Goal: Navigation & Orientation: Find specific page/section

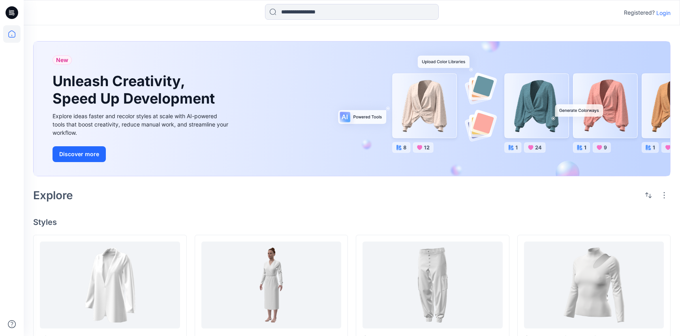
click at [666, 15] on p "Login" at bounding box center [663, 13] width 14 height 8
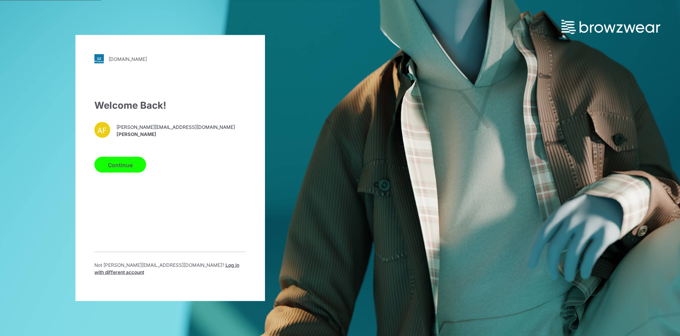
click at [97, 173] on button "Continue" at bounding box center [120, 165] width 52 height 16
click at [105, 172] on button "Continue" at bounding box center [120, 165] width 52 height 16
click at [125, 166] on button "Continue" at bounding box center [120, 165] width 52 height 16
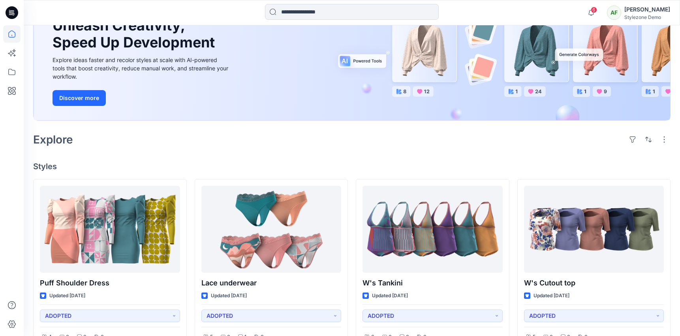
scroll to position [114, 0]
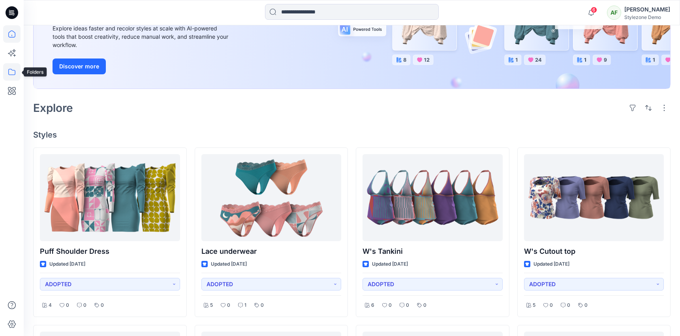
click at [14, 71] on icon at bounding box center [11, 71] width 17 height 17
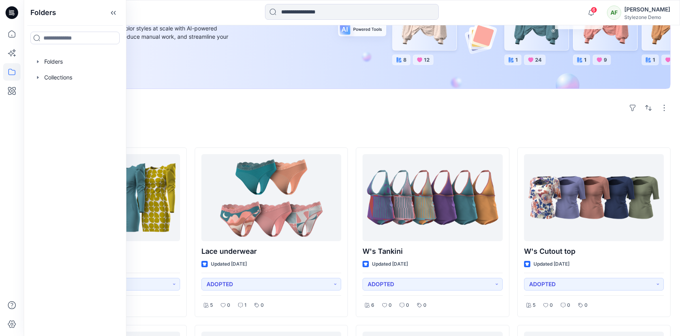
click at [293, 94] on div "New Unleash Creativity, Speed Up Development Explore ideas faster and recolor s…" at bounding box center [351, 22] width 637 height 151
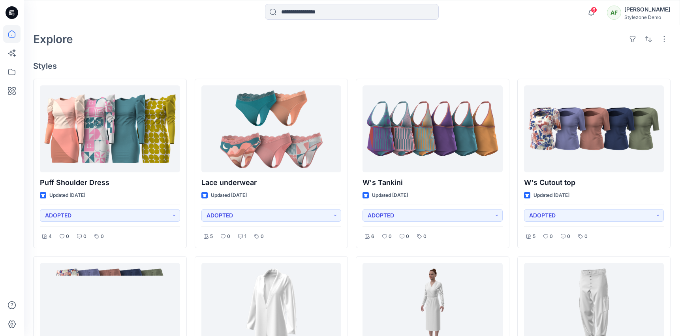
scroll to position [234, 0]
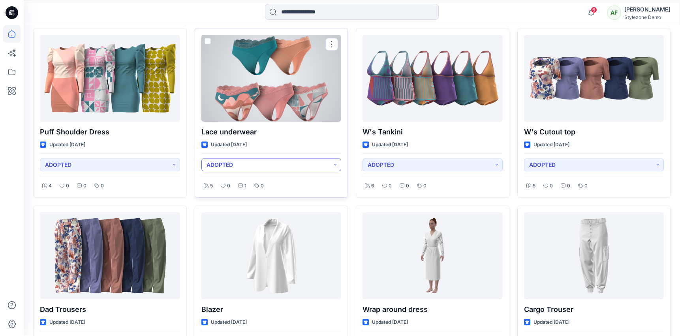
click at [326, 169] on button "ADOPTED" at bounding box center [271, 164] width 140 height 13
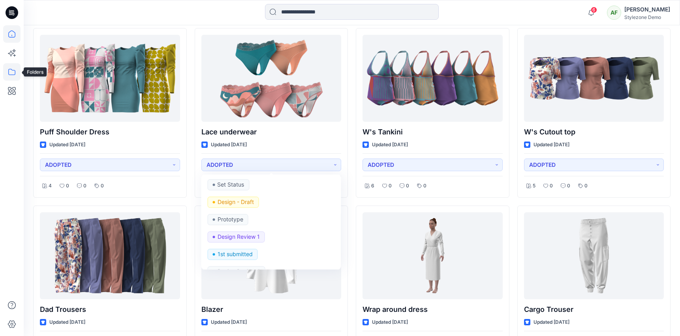
click at [14, 73] on icon at bounding box center [11, 71] width 17 height 17
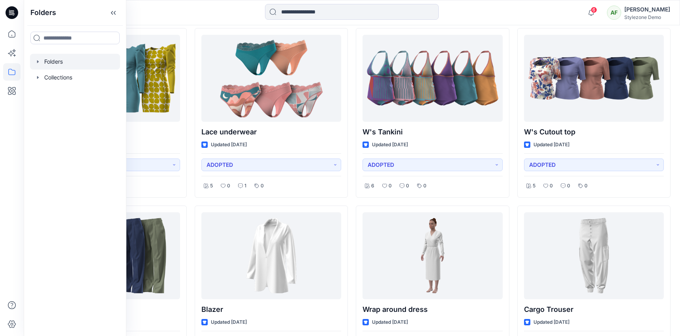
click at [68, 66] on div at bounding box center [75, 62] width 90 height 16
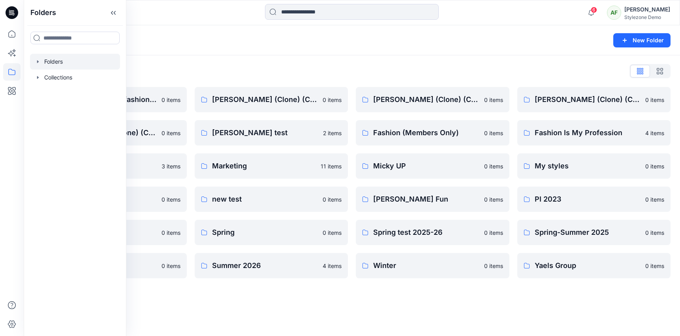
click at [245, 62] on div "Folders List A line plan is used in fashion to organize and outline a collectio…" at bounding box center [352, 171] width 656 height 232
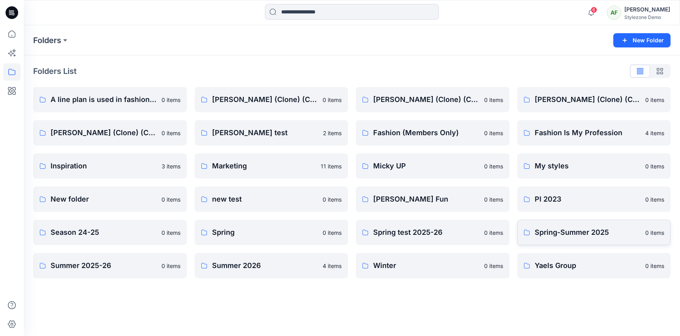
click at [565, 230] on p "Spring-Summer 2025" at bounding box center [587, 232] width 106 height 11
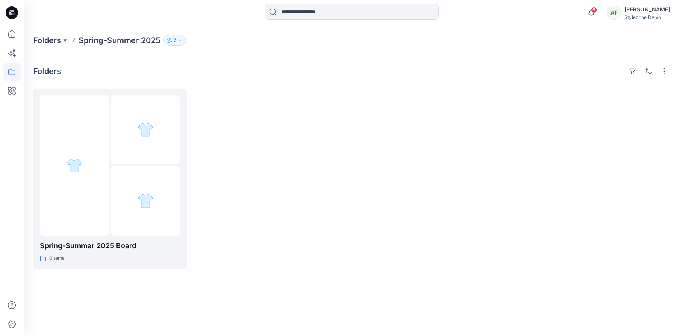
click at [182, 39] on icon "button" at bounding box center [180, 40] width 5 height 5
click at [12, 70] on icon at bounding box center [11, 71] width 17 height 17
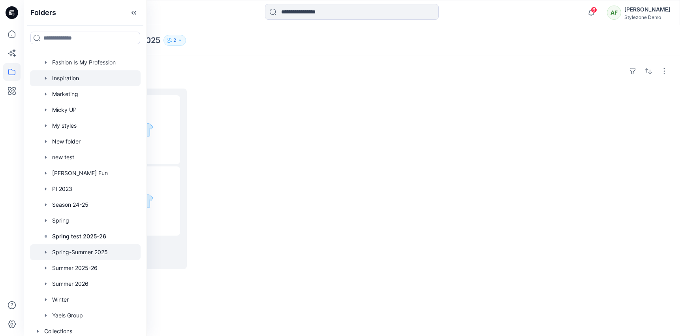
scroll to position [129, 0]
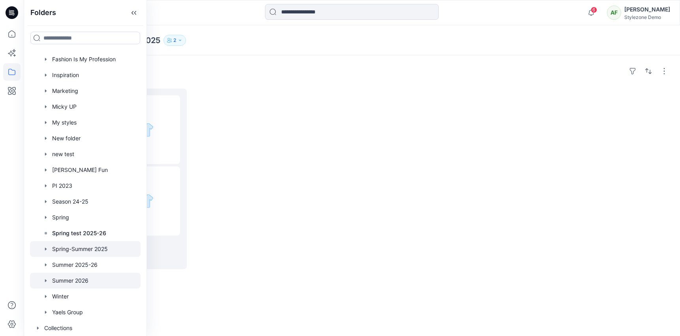
click at [86, 281] on div at bounding box center [85, 280] width 111 height 16
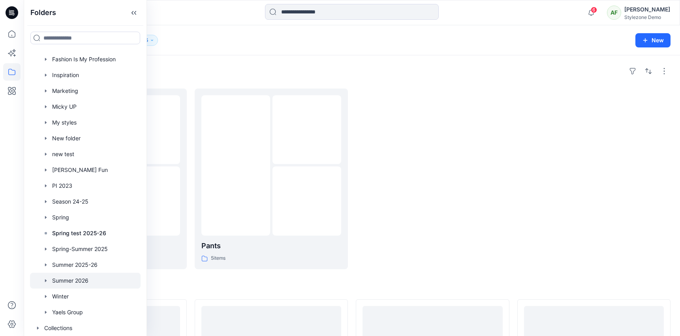
click at [192, 53] on div "Folders Summer 2026 5 New" at bounding box center [352, 40] width 656 height 30
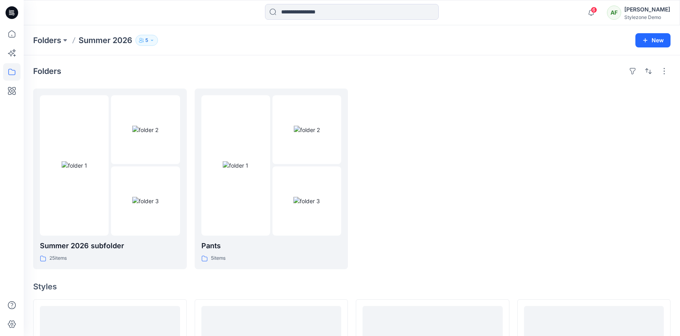
click at [152, 40] on icon "button" at bounding box center [152, 40] width 5 height 5
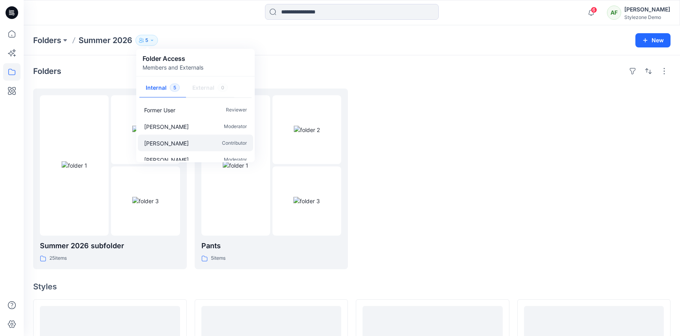
scroll to position [24, 0]
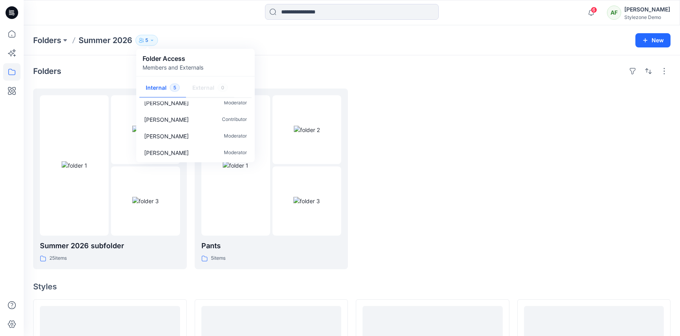
click at [194, 30] on div "Folders Summer 2026 5 Folder Access Members and Externals Internal 5 External 0…" at bounding box center [352, 40] width 656 height 30
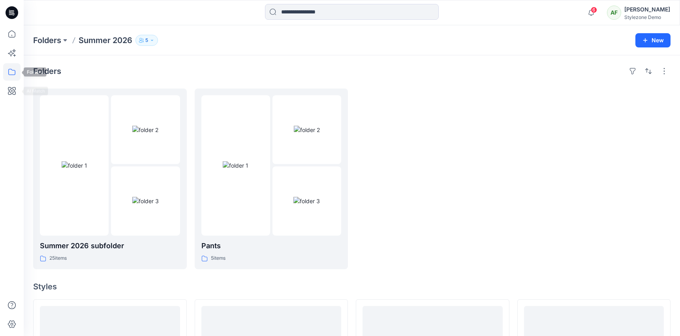
click at [9, 73] on icon at bounding box center [11, 71] width 17 height 17
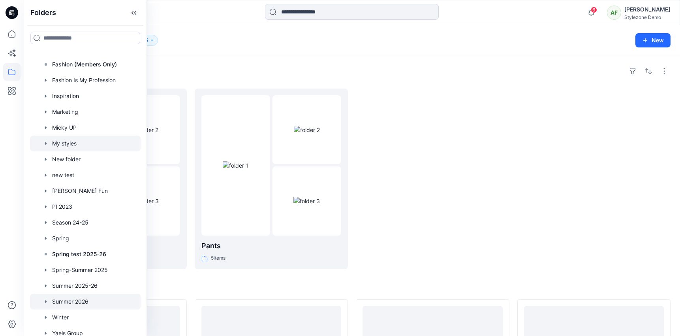
scroll to position [129, 0]
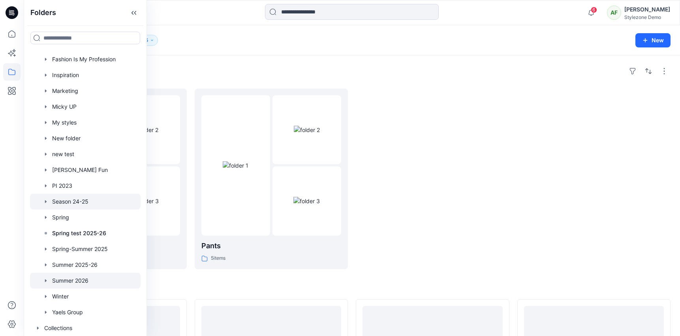
click at [95, 201] on div at bounding box center [85, 201] width 111 height 16
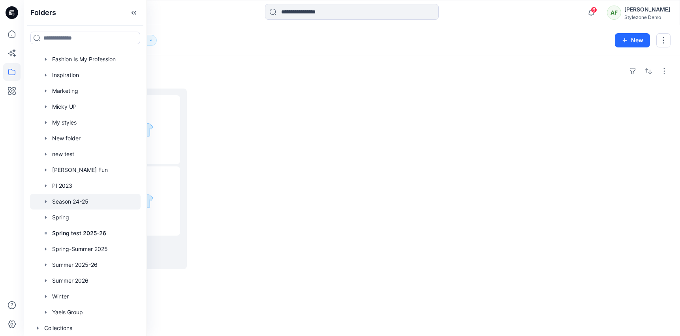
click at [197, 49] on div "Folders Season 24-25 2 New" at bounding box center [352, 40] width 656 height 30
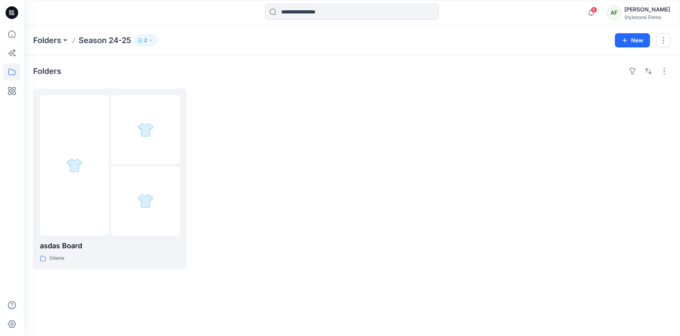
click at [153, 43] on button "2" at bounding box center [145, 40] width 23 height 11
click at [10, 76] on icon at bounding box center [11, 71] width 17 height 17
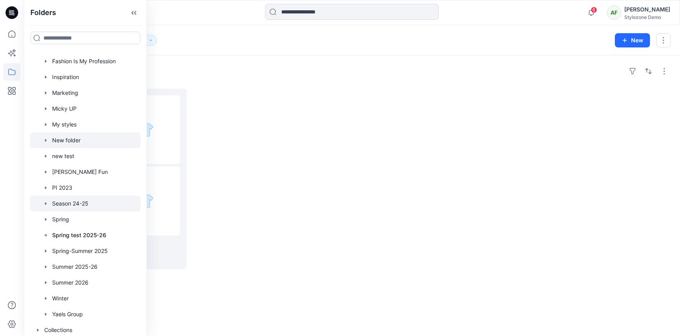
scroll to position [129, 0]
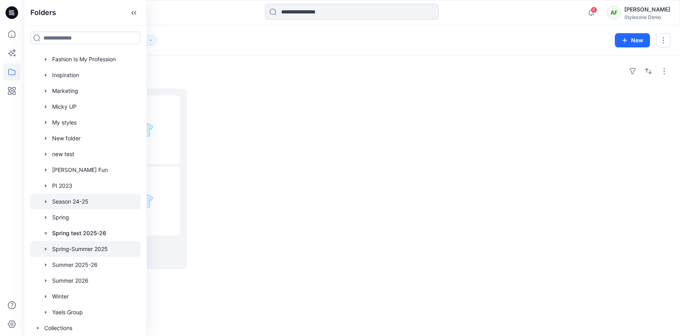
click at [83, 249] on div at bounding box center [85, 249] width 111 height 16
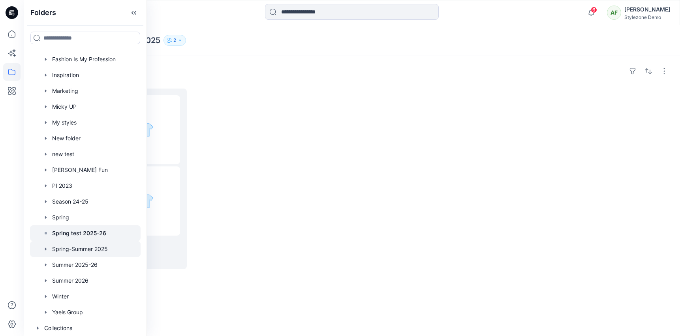
click at [83, 229] on p "Spring test 2025-26" at bounding box center [79, 232] width 54 height 9
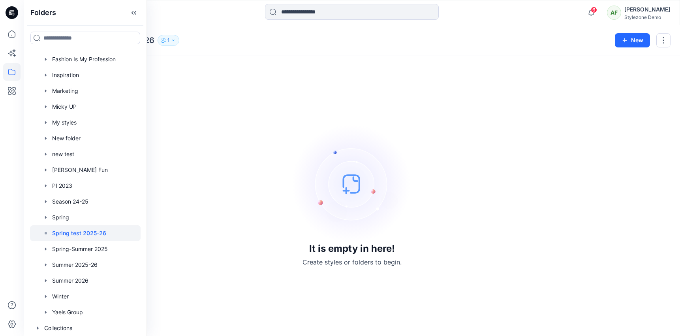
click at [206, 85] on div "It is empty in here! Create styles or folders to begin." at bounding box center [351, 195] width 637 height 261
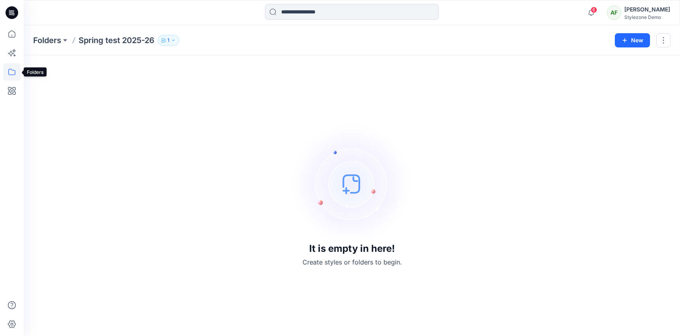
click at [11, 66] on icon at bounding box center [11, 71] width 17 height 17
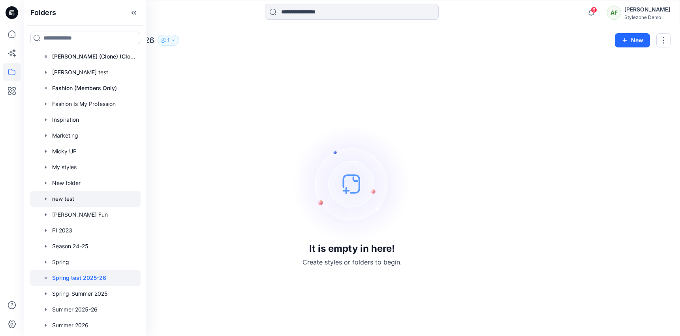
scroll to position [129, 0]
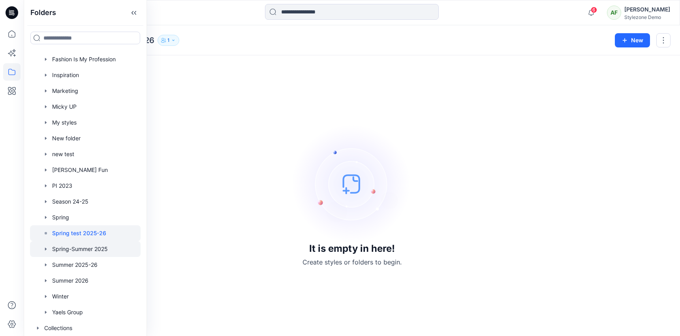
click at [87, 253] on div at bounding box center [85, 249] width 111 height 16
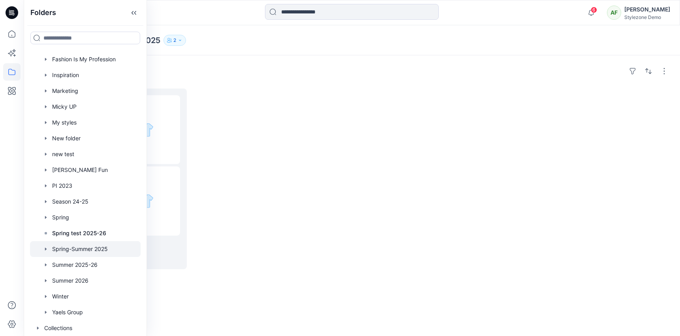
click at [180, 40] on icon "button" at bounding box center [180, 40] width 5 height 5
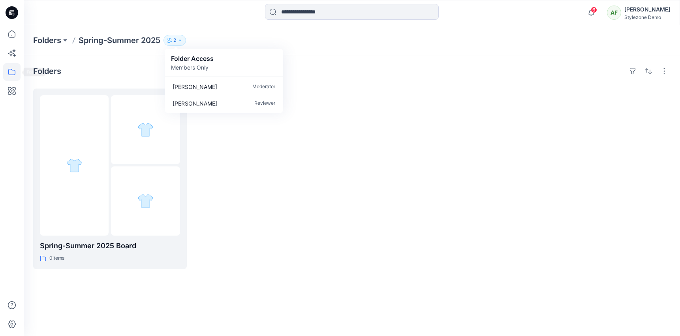
click at [13, 75] on icon at bounding box center [11, 72] width 7 height 6
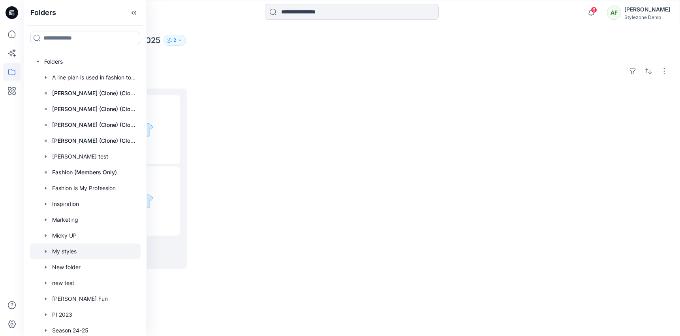
scroll to position [129, 0]
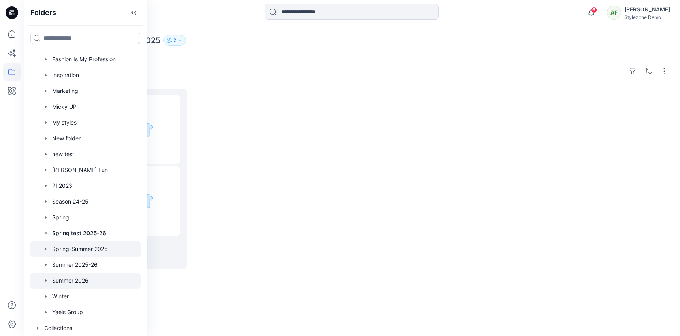
click at [92, 283] on div at bounding box center [85, 280] width 111 height 16
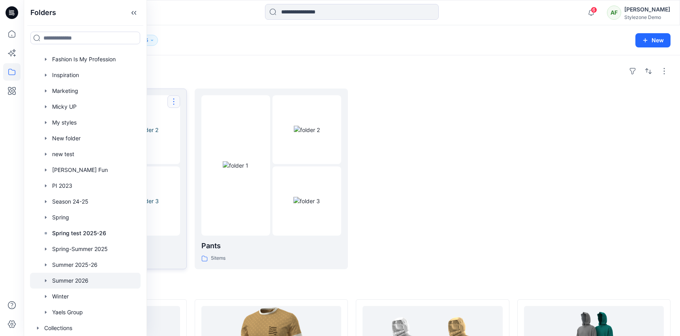
click at [179, 96] on button "button" at bounding box center [173, 101] width 13 height 13
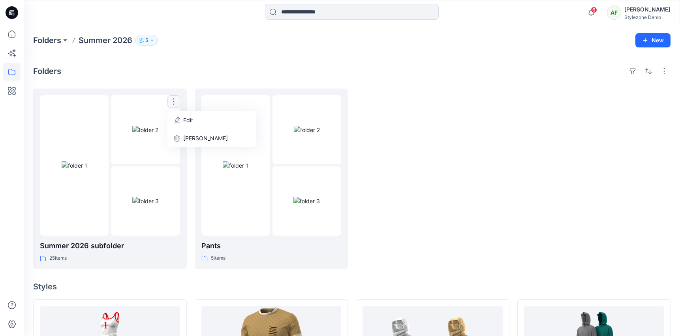
click at [173, 69] on div "Folders" at bounding box center [351, 71] width 637 height 13
click at [152, 43] on button "5" at bounding box center [146, 40] width 23 height 11
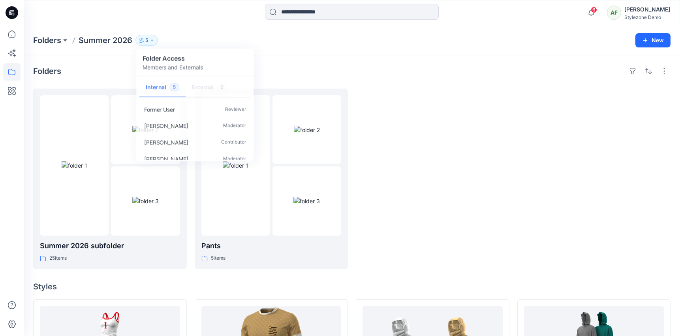
click at [200, 40] on div "Folders Summer 2026 5 Folder Access Members and Externals Internal 5 External 0…" at bounding box center [321, 40] width 576 height 11
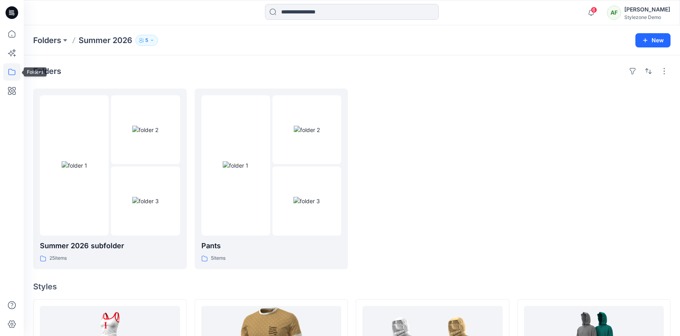
click at [16, 66] on icon at bounding box center [11, 71] width 17 height 17
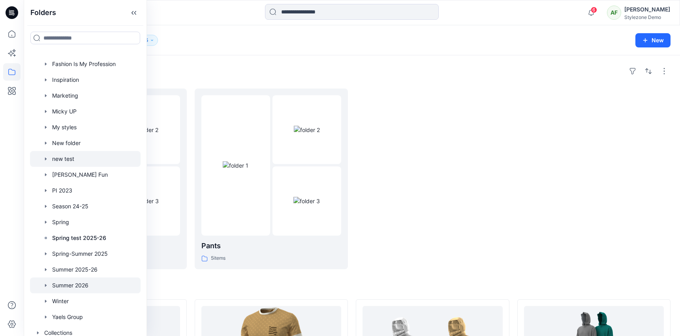
scroll to position [129, 0]
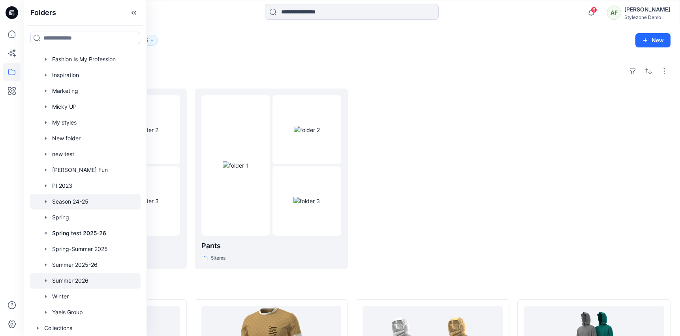
click at [99, 197] on div at bounding box center [85, 201] width 111 height 16
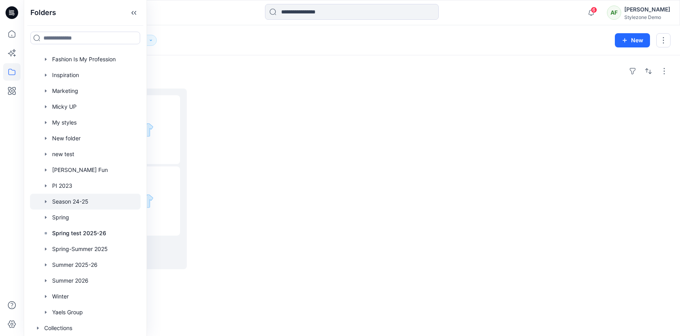
click at [213, 65] on div "Folders" at bounding box center [351, 71] width 637 height 13
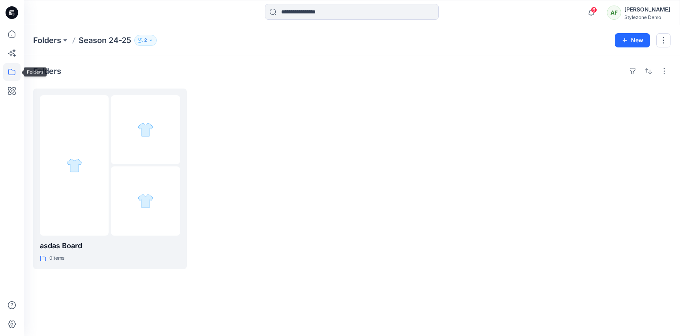
click at [15, 78] on icon at bounding box center [11, 71] width 17 height 17
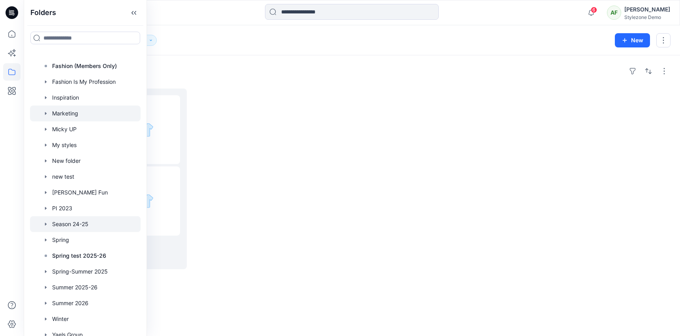
scroll to position [119, 0]
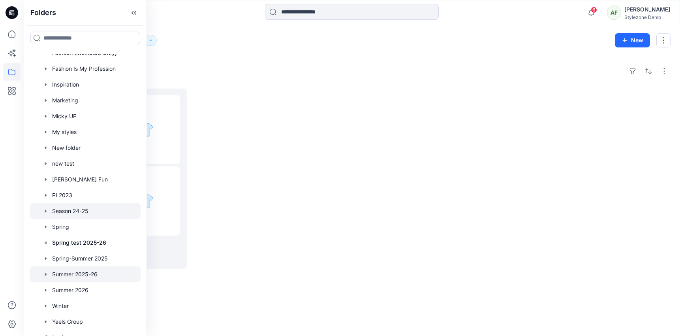
click at [91, 271] on div at bounding box center [85, 274] width 111 height 16
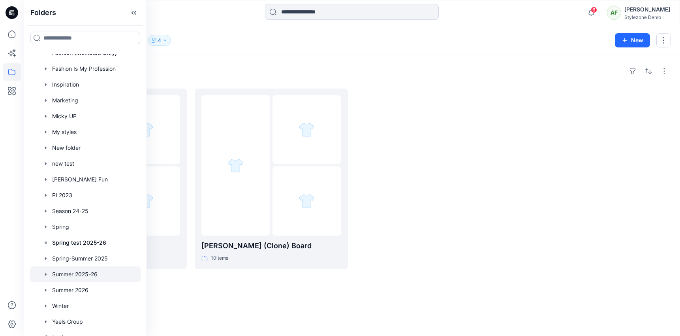
click at [192, 85] on div "Folders lkl 0 items [PERSON_NAME] test (Clone) Board 10 items" at bounding box center [352, 195] width 656 height 280
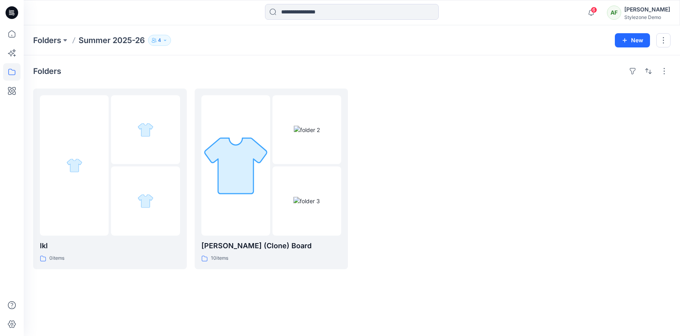
click at [167, 41] on icon "button" at bounding box center [165, 40] width 5 height 5
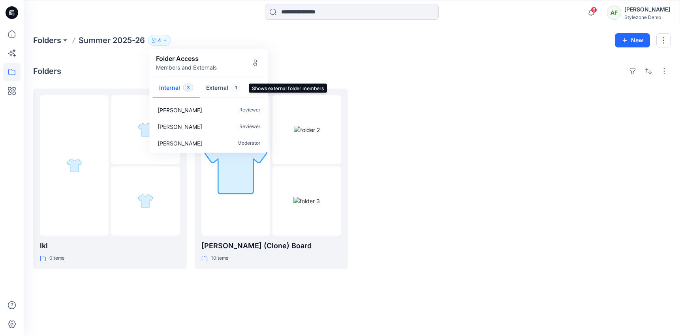
click at [219, 90] on button "External 1" at bounding box center [223, 88] width 47 height 20
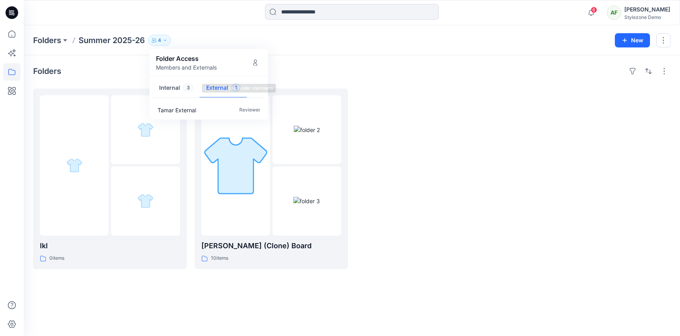
click at [175, 87] on button "Internal 3" at bounding box center [176, 88] width 47 height 20
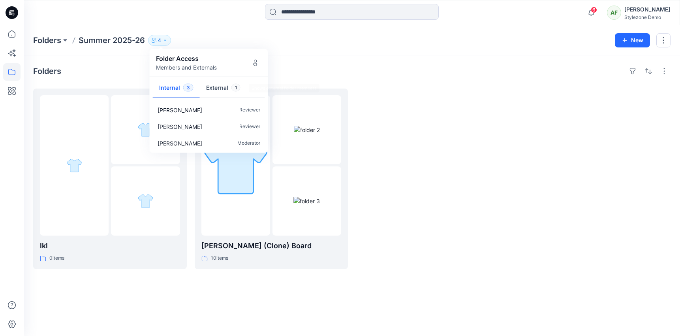
click at [217, 87] on button "External 1" at bounding box center [223, 88] width 47 height 20
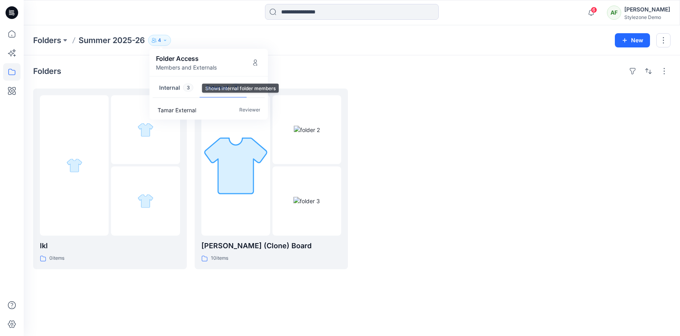
click at [169, 88] on button "Internal 3" at bounding box center [176, 88] width 47 height 20
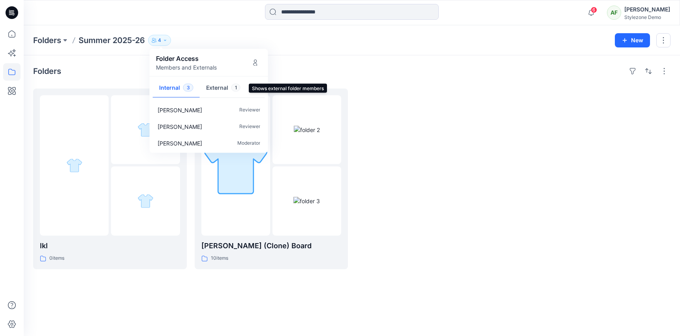
click at [224, 89] on button "External 1" at bounding box center [223, 88] width 47 height 20
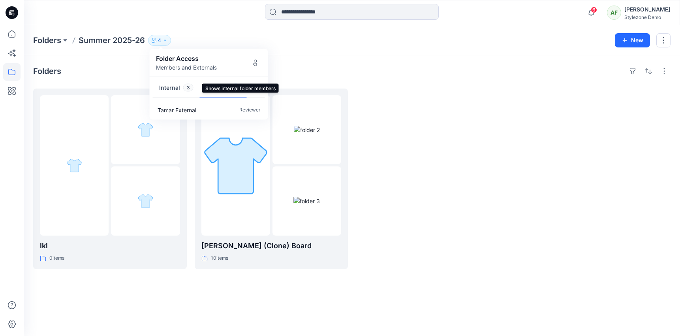
click at [164, 86] on button "Internal 3" at bounding box center [176, 88] width 47 height 20
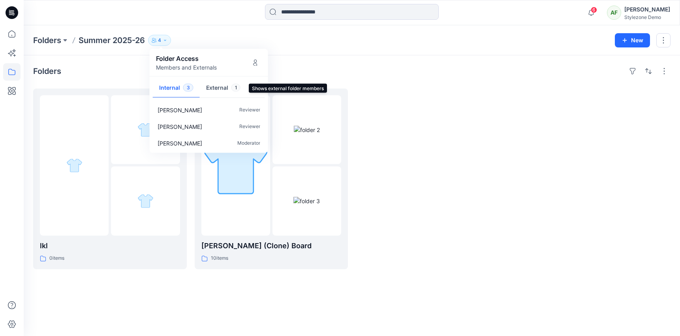
click at [224, 88] on button "External 1" at bounding box center [223, 88] width 47 height 20
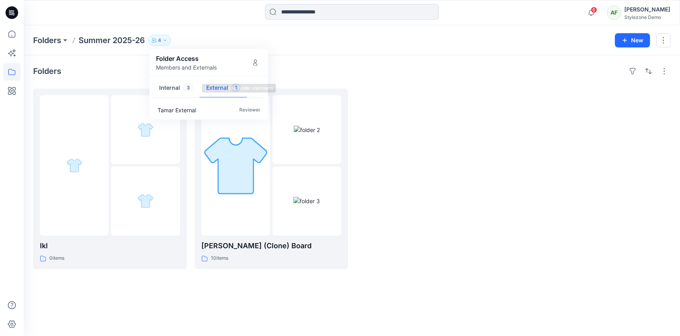
click at [169, 87] on button "Internal 3" at bounding box center [176, 88] width 47 height 20
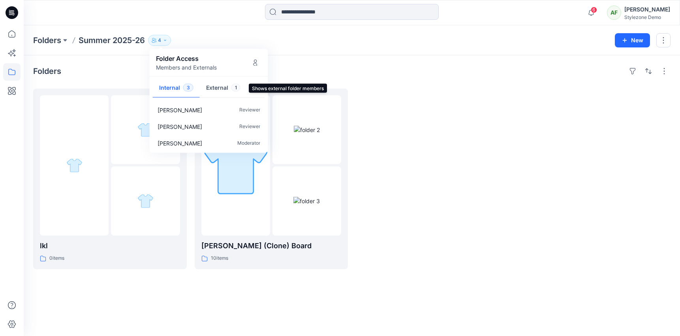
click at [227, 87] on button "External 1" at bounding box center [223, 88] width 47 height 20
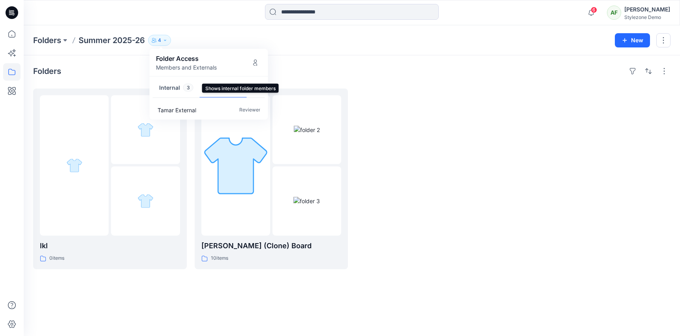
click at [193, 92] on button "Internal 3" at bounding box center [176, 88] width 47 height 20
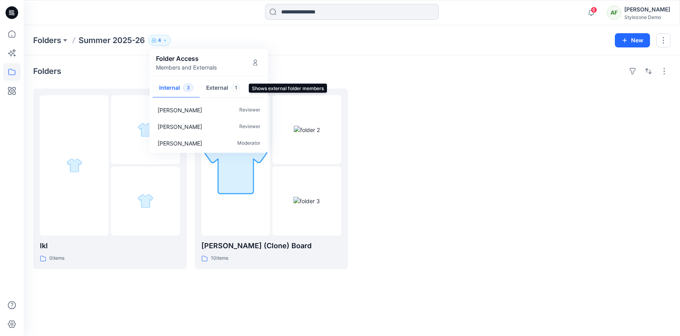
click at [233, 88] on span "1" at bounding box center [235, 88] width 9 height 8
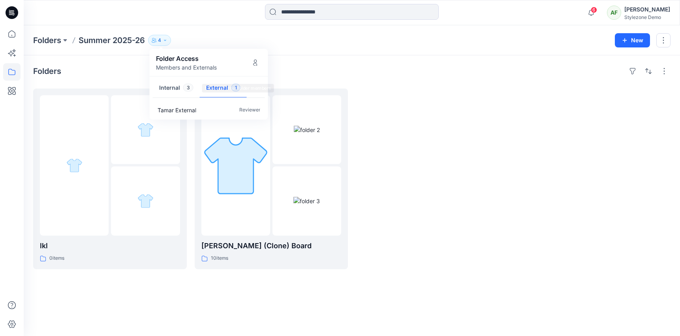
click at [174, 88] on button "Internal 3" at bounding box center [176, 88] width 47 height 20
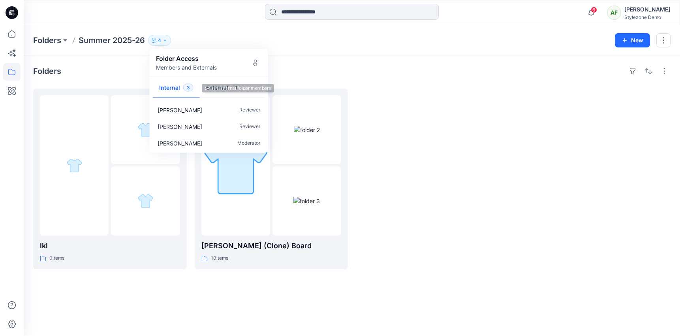
click at [219, 88] on button "External 1" at bounding box center [223, 88] width 47 height 20
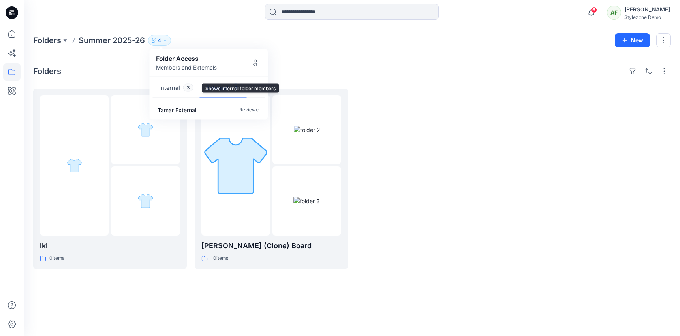
click at [167, 88] on button "Internal 3" at bounding box center [176, 88] width 47 height 20
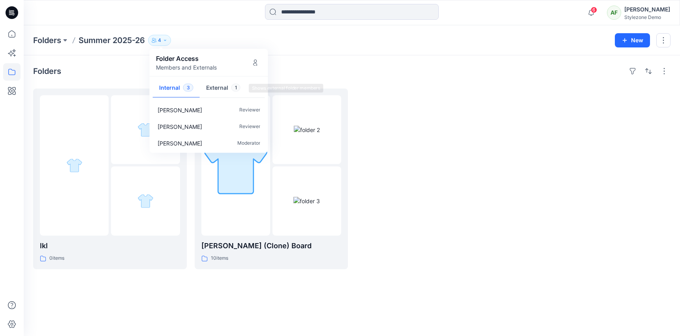
click at [212, 88] on button "External 1" at bounding box center [223, 88] width 47 height 20
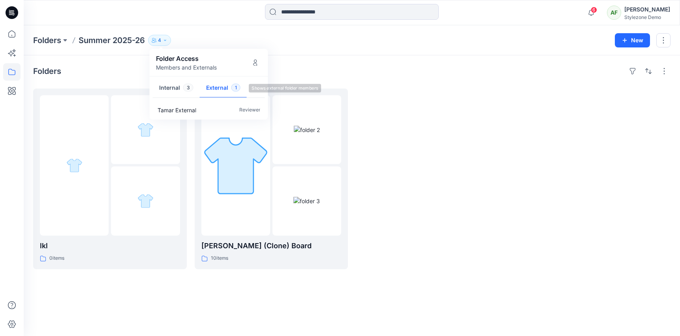
click at [156, 88] on button "Internal 3" at bounding box center [176, 88] width 47 height 20
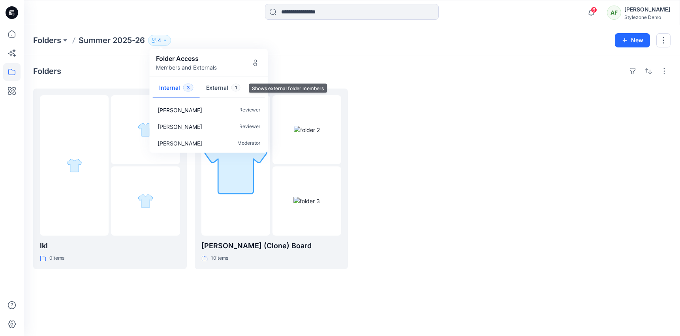
click at [210, 88] on button "External 1" at bounding box center [223, 88] width 47 height 20
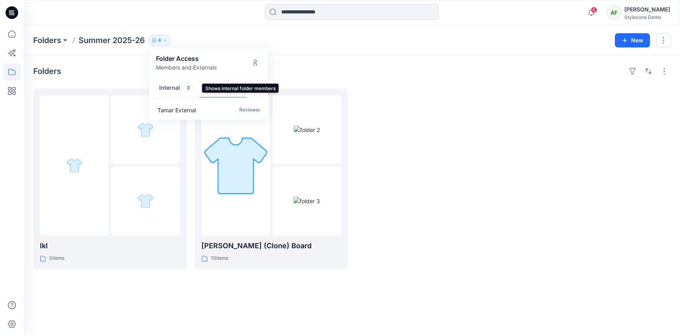
click at [171, 88] on button "Internal 3" at bounding box center [176, 88] width 47 height 20
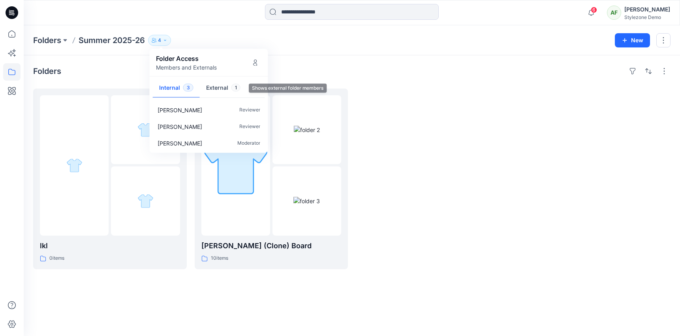
click at [218, 87] on button "External 1" at bounding box center [223, 88] width 47 height 20
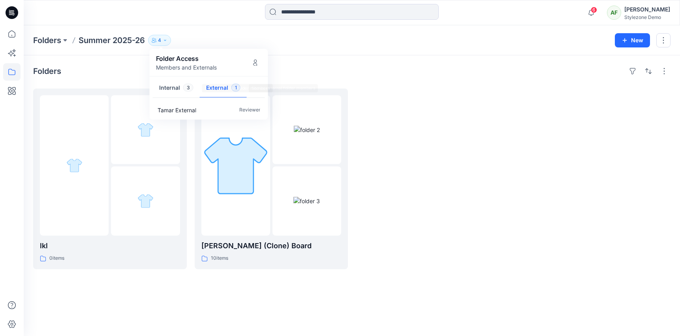
click at [170, 87] on button "Internal 3" at bounding box center [176, 88] width 47 height 20
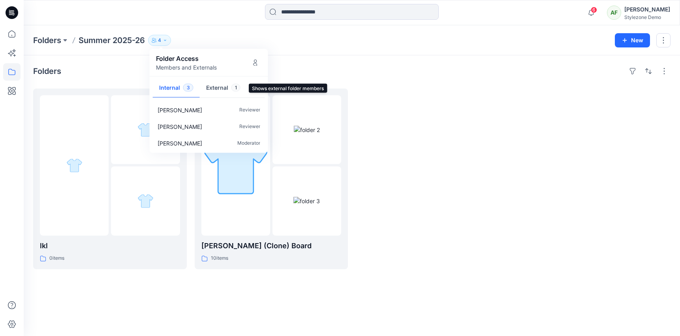
click at [220, 86] on button "External 1" at bounding box center [223, 88] width 47 height 20
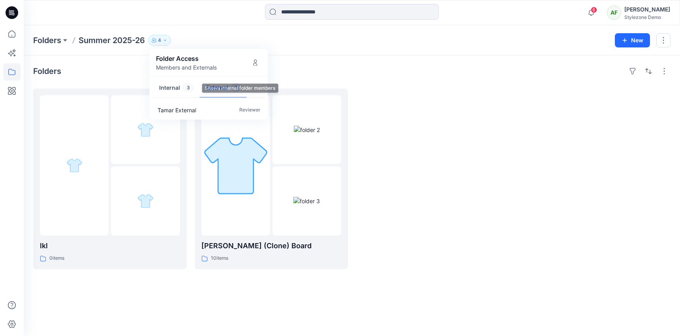
click at [172, 87] on button "Internal 3" at bounding box center [176, 88] width 47 height 20
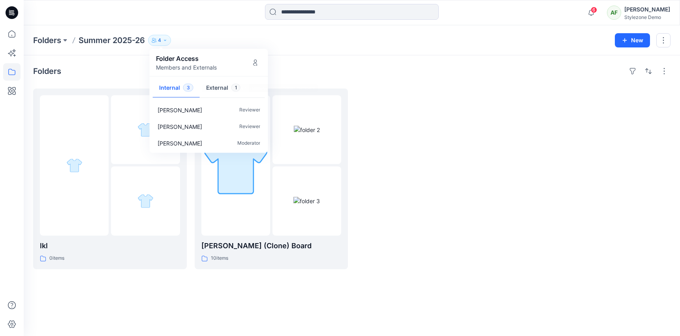
click at [214, 86] on button "External 1" at bounding box center [223, 88] width 47 height 20
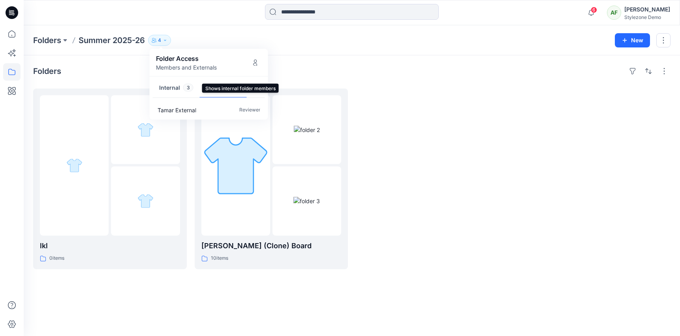
click at [167, 86] on button "Internal 3" at bounding box center [176, 88] width 47 height 20
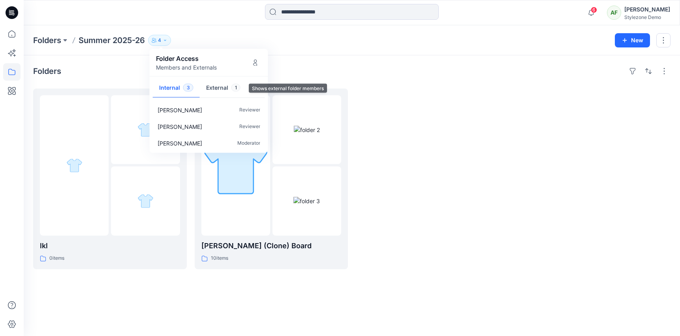
click at [217, 87] on button "External 1" at bounding box center [223, 88] width 47 height 20
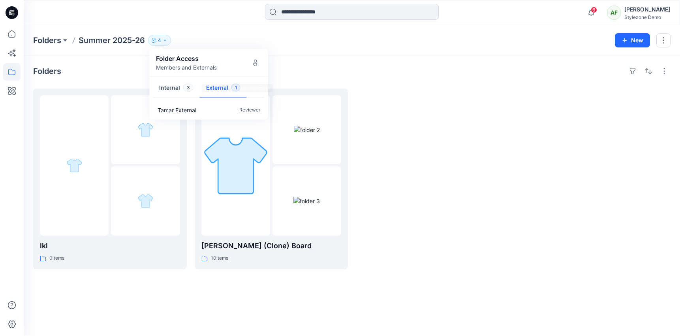
click at [179, 87] on button "Internal 3" at bounding box center [176, 88] width 47 height 20
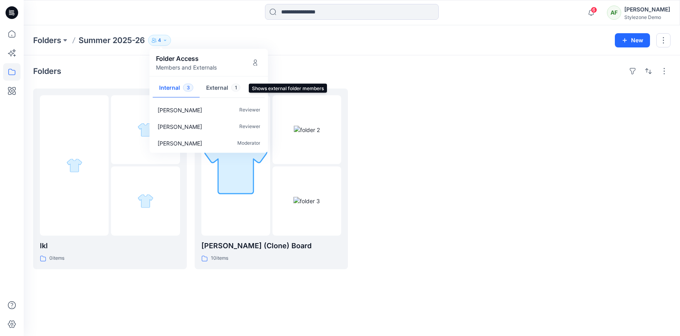
click at [221, 87] on button "External 1" at bounding box center [223, 88] width 47 height 20
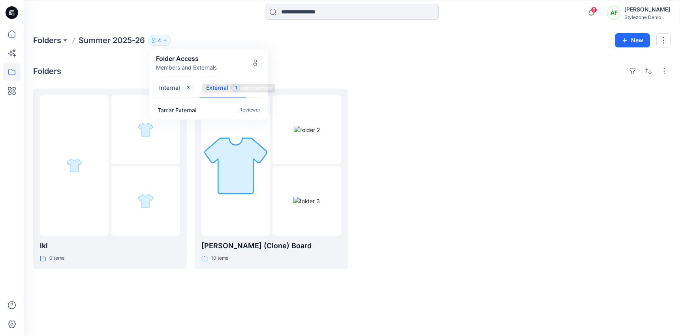
click at [176, 87] on button "Internal 3" at bounding box center [176, 88] width 47 height 20
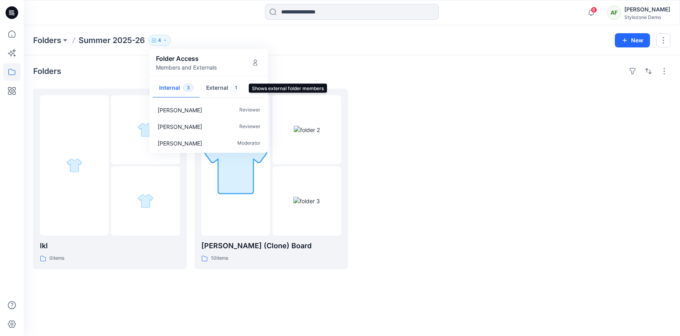
click at [214, 86] on button "External 1" at bounding box center [223, 88] width 47 height 20
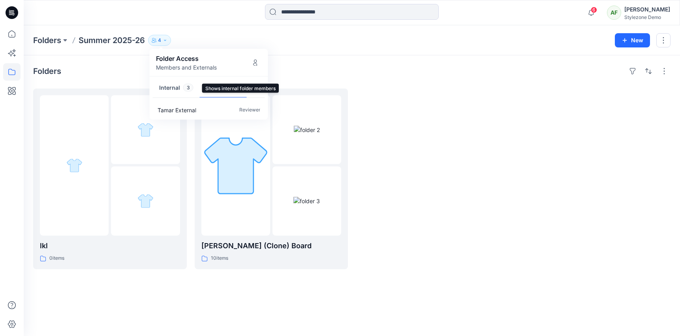
click at [177, 86] on button "Internal 3" at bounding box center [176, 88] width 47 height 20
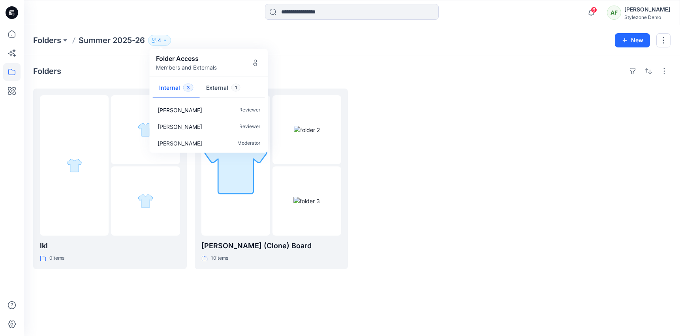
click at [219, 86] on button "External 1" at bounding box center [223, 88] width 47 height 20
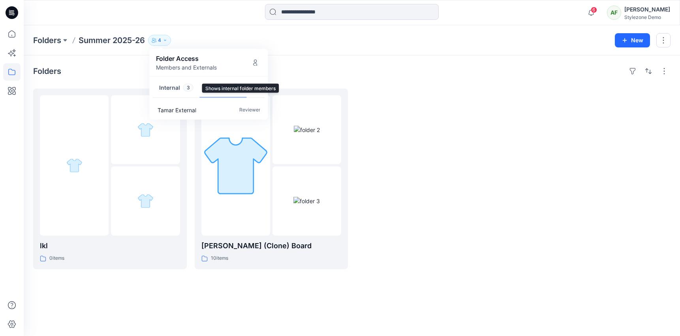
click at [173, 86] on button "Internal 3" at bounding box center [176, 88] width 47 height 20
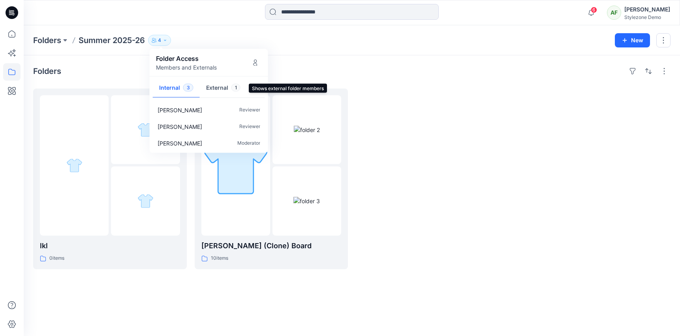
click at [240, 92] on button "External 1" at bounding box center [223, 88] width 47 height 20
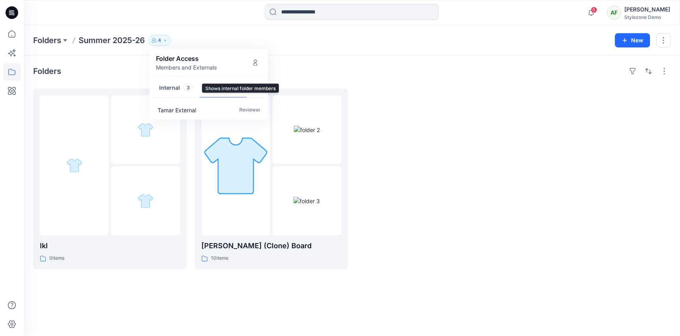
click at [181, 88] on button "Internal 3" at bounding box center [176, 88] width 47 height 20
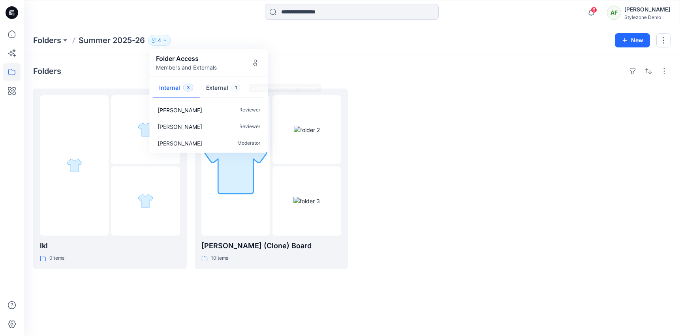
click at [219, 87] on button "External 1" at bounding box center [223, 88] width 47 height 20
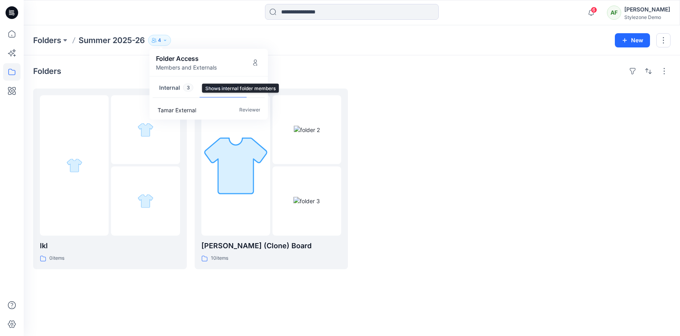
click at [162, 92] on button "Internal 3" at bounding box center [176, 88] width 47 height 20
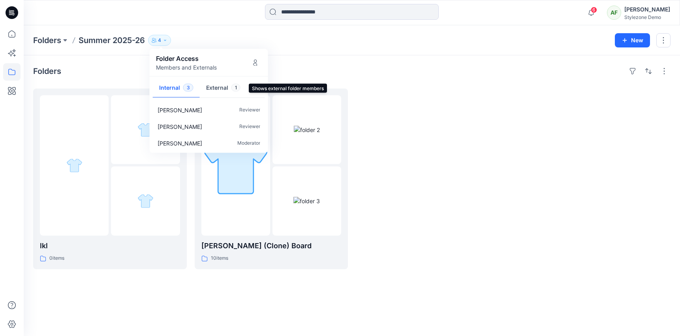
click at [245, 94] on button "External 1" at bounding box center [223, 88] width 47 height 20
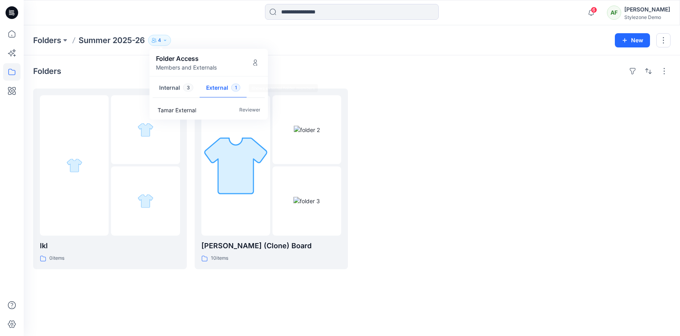
click at [224, 88] on button "External 1" at bounding box center [223, 88] width 47 height 20
click at [151, 90] on div "Internal 3 External 1" at bounding box center [209, 89] width 118 height 22
click at [216, 32] on div "Folders Summer 2025-26 4 Folder Access Members and Externals Internal 3 Externa…" at bounding box center [352, 40] width 656 height 30
